Goal: Task Accomplishment & Management: Use online tool/utility

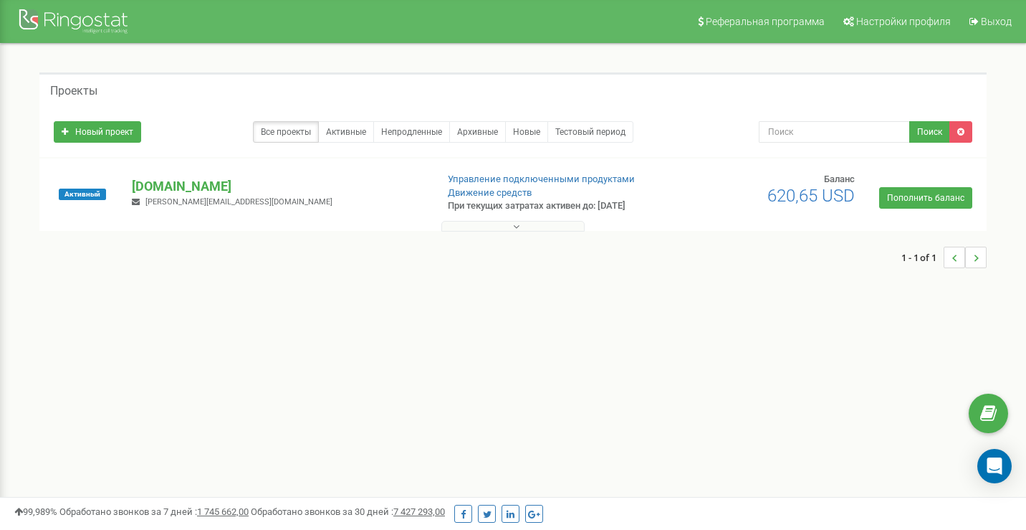
click at [513, 226] on icon at bounding box center [516, 226] width 6 height 10
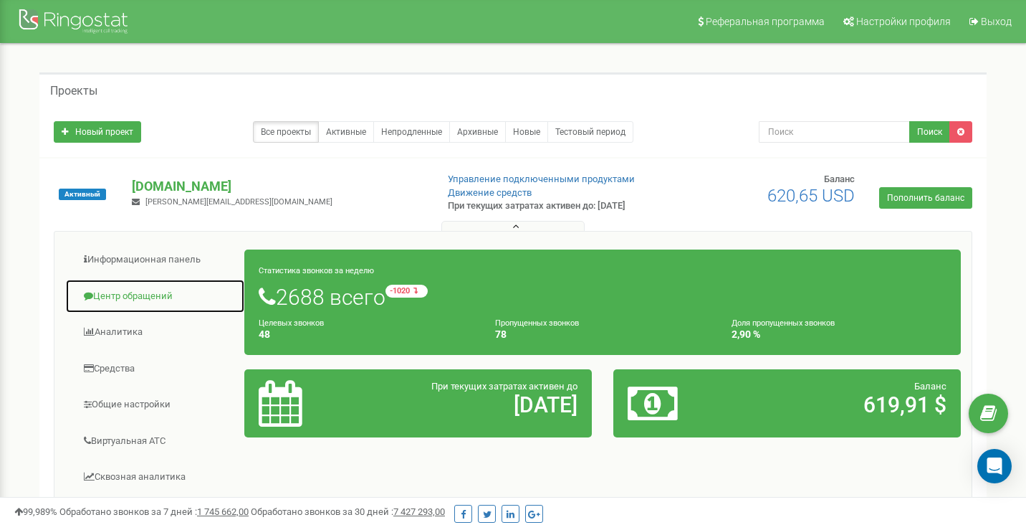
click at [171, 297] on link "Центр обращений" at bounding box center [155, 296] width 180 height 35
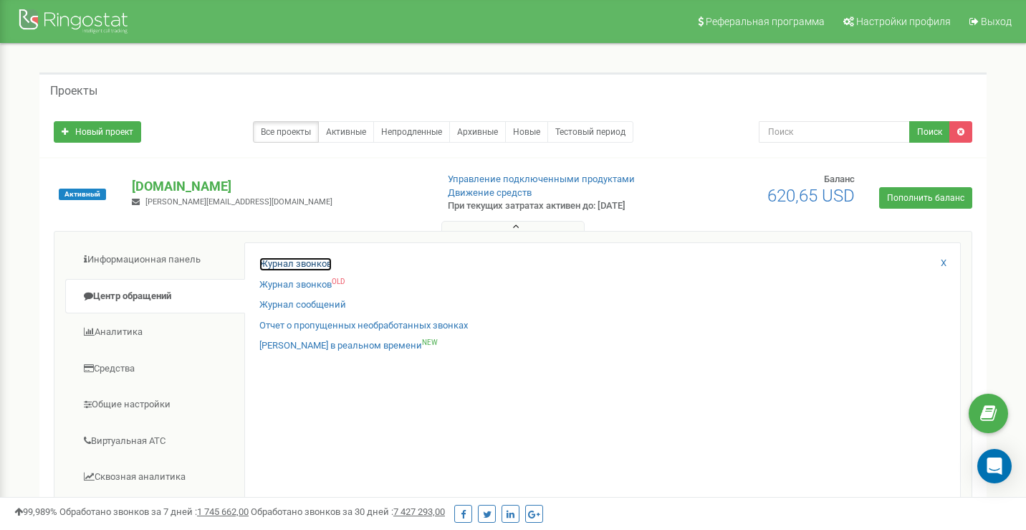
click at [292, 258] on link "Журнал звонков" at bounding box center [295, 264] width 72 height 14
